Goal: Task Accomplishment & Management: Manage account settings

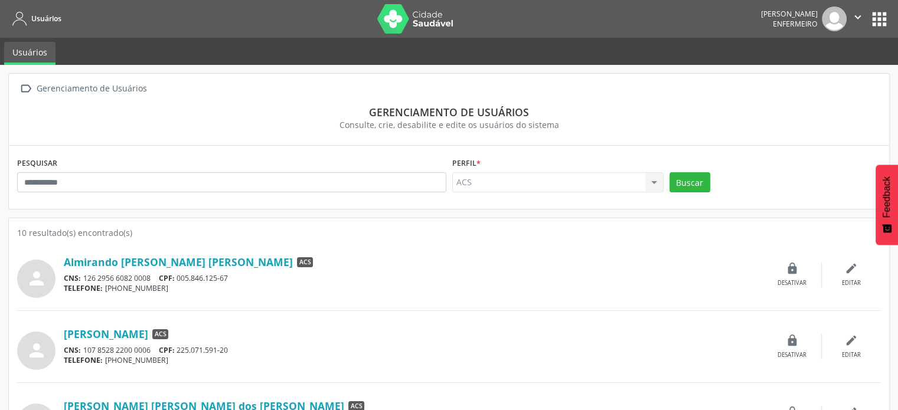
click at [874, 19] on button "apps" at bounding box center [879, 19] width 21 height 21
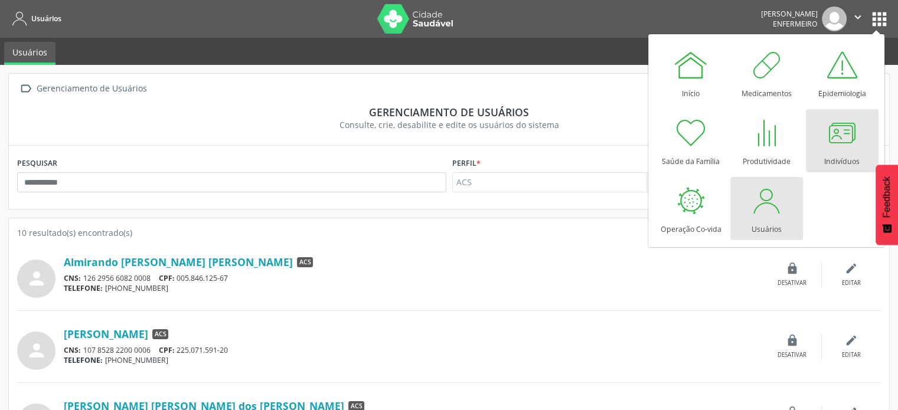
click at [845, 140] on div at bounding box center [841, 132] width 35 height 35
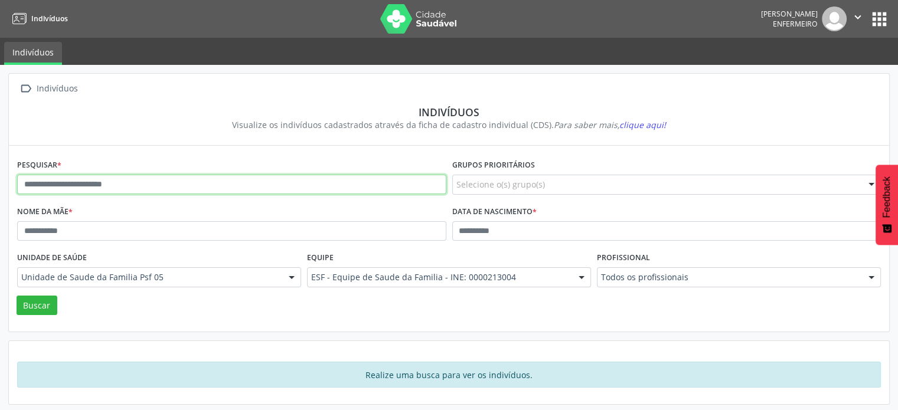
click at [168, 186] on input "text" at bounding box center [231, 185] width 429 height 20
type input "**********"
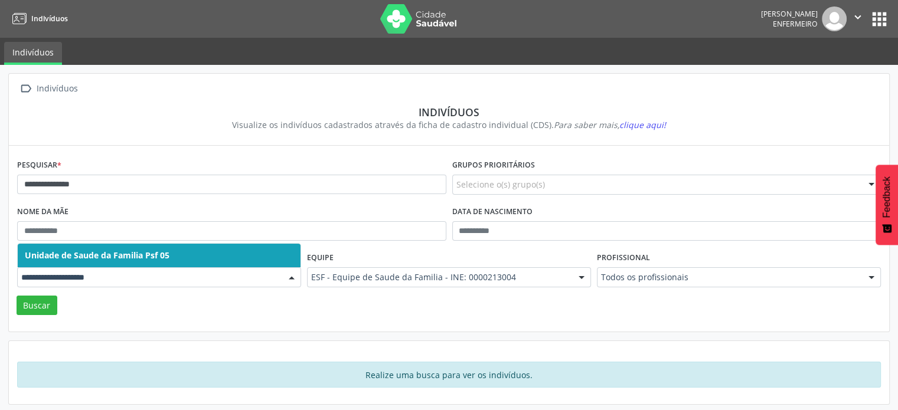
click at [157, 282] on input "text" at bounding box center [149, 278] width 256 height 12
click at [854, 14] on icon "" at bounding box center [858, 17] width 13 height 13
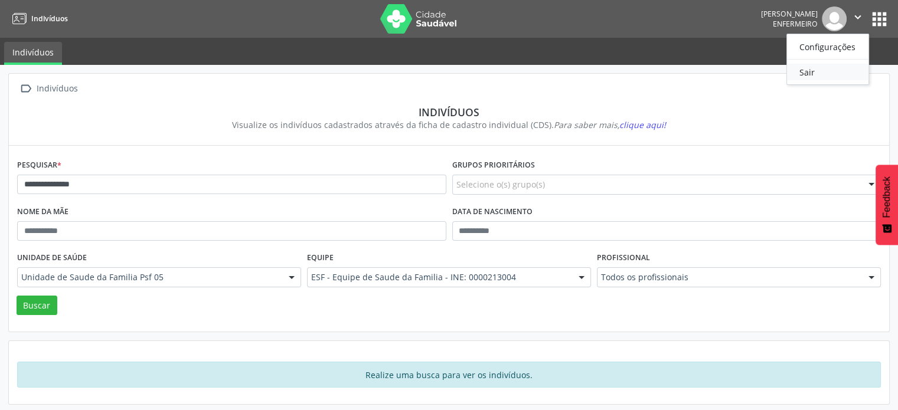
click at [801, 70] on link "Sair" at bounding box center [828, 72] width 82 height 17
